Goal: Transaction & Acquisition: Purchase product/service

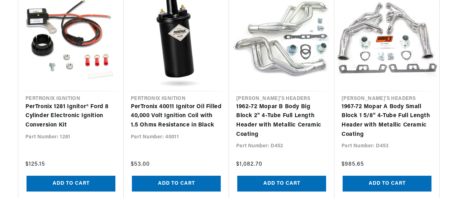
scroll to position [0, 211]
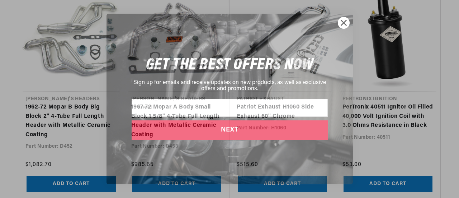
click at [339, 24] on circle "Close dialog" at bounding box center [344, 23] width 12 height 12
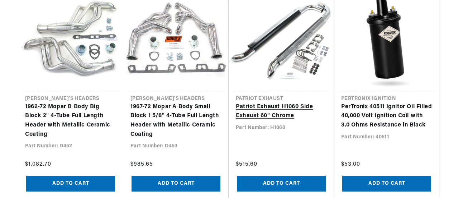
click at [290, 102] on link "Patriot Exhaust H1060 Side Exhaust 60" Chrome" at bounding box center [281, 111] width 91 height 18
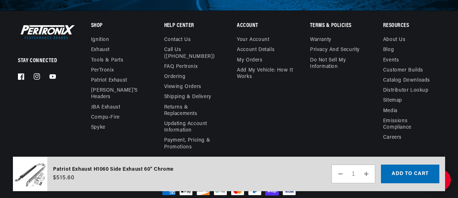
scroll to position [1080, 0]
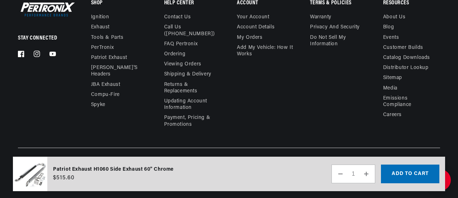
click at [338, 173] on button "Decrease quantity for Patriot Exhaust H1060 Side Exhaust 60&quot; Chrome" at bounding box center [340, 173] width 17 height 19
click at [349, 23] on link "Privacy and Security" at bounding box center [335, 27] width 50 height 10
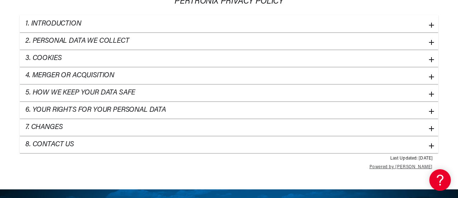
scroll to position [108, 0]
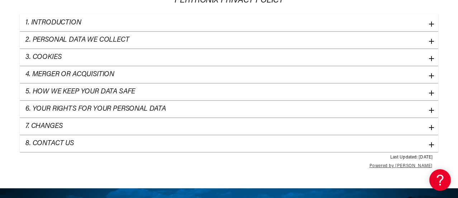
click at [80, 38] on h2 "2. Personal Data We Collect" at bounding box center [77, 40] width 104 height 9
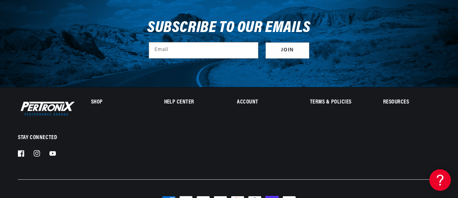
scroll to position [1135, 0]
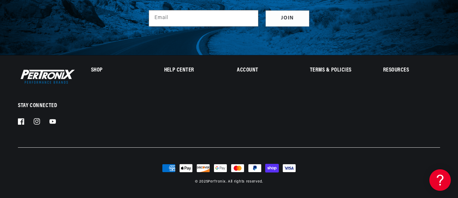
click at [323, 68] on h2 "Terms & policies" at bounding box center [338, 70] width 57 height 5
click at [324, 108] on link "Do not sell my information" at bounding box center [338, 108] width 57 height 17
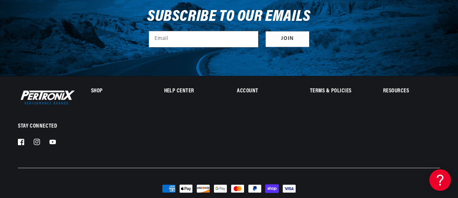
scroll to position [521, 0]
